Goal: Task Accomplishment & Management: Manage account settings

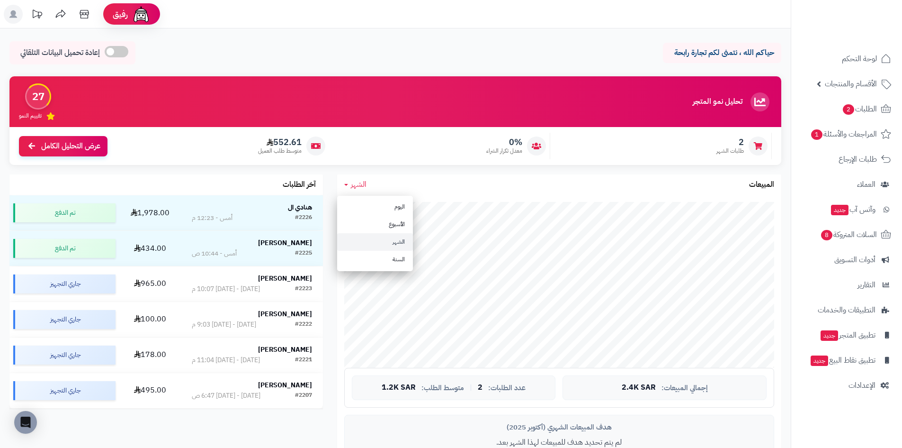
click at [403, 213] on link "اليوم" at bounding box center [375, 207] width 76 height 18
click at [360, 187] on span "اليوم" at bounding box center [358, 184] width 14 height 11
click at [398, 243] on link "الشهر" at bounding box center [375, 242] width 76 height 18
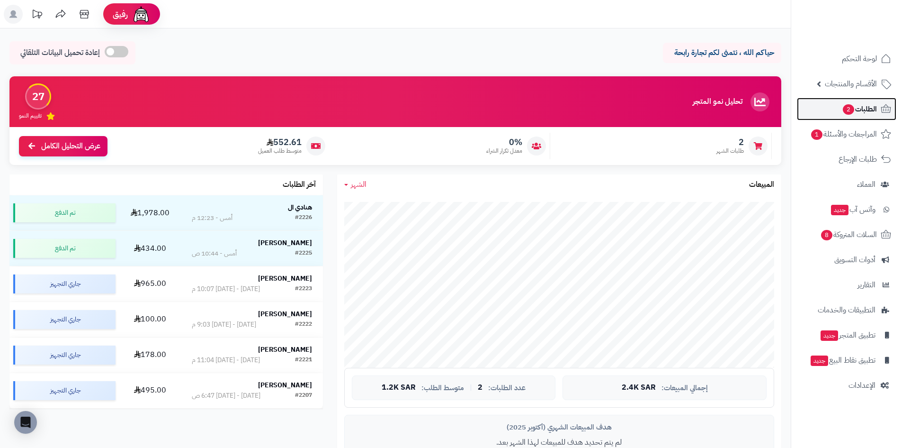
click at [857, 104] on span "الطلبات 2" at bounding box center [859, 108] width 35 height 13
